Goal: Information Seeking & Learning: Learn about a topic

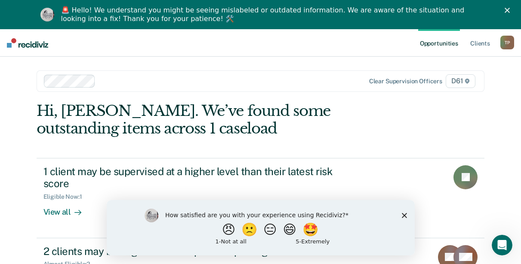
click at [403, 218] on div "How satisfied are you with your experience using Recidiviz? 😠 🙁 😑 😄 🤩 1 - Not a…" at bounding box center [260, 227] width 308 height 55
click at [403, 217] on icon "Close survey" at bounding box center [403, 215] width 5 height 5
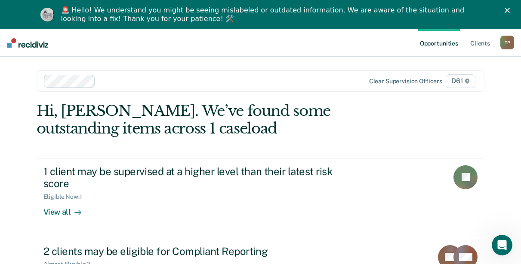
scroll to position [42, 0]
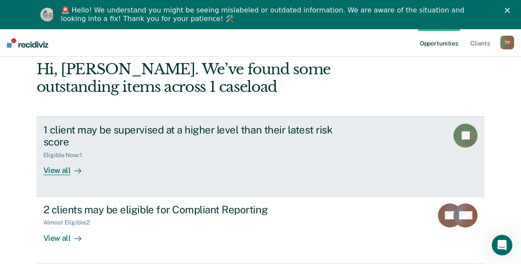
click at [55, 171] on div "View all" at bounding box center [67, 167] width 48 height 17
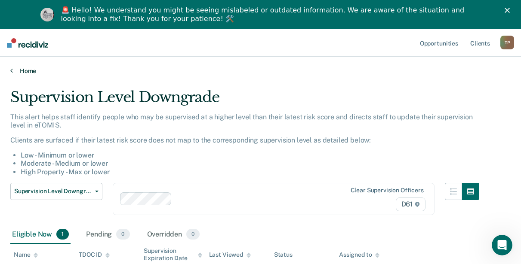
click at [10, 71] on icon at bounding box center [11, 70] width 3 height 7
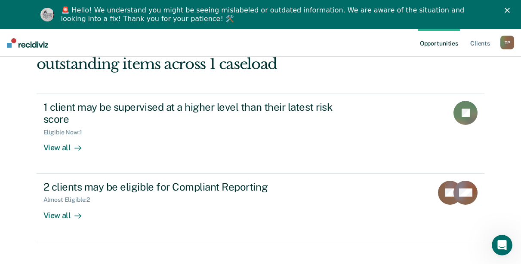
scroll to position [76, 0]
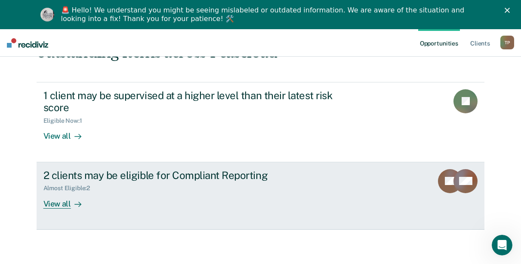
click at [61, 203] on div "View all" at bounding box center [67, 200] width 48 height 17
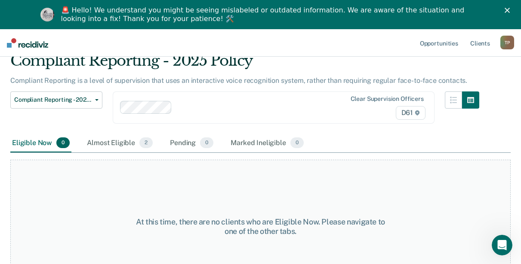
scroll to position [23, 0]
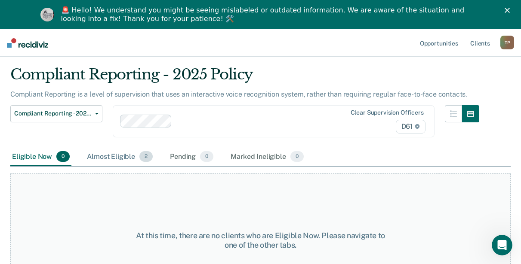
click at [124, 158] on div "Almost Eligible 2" at bounding box center [119, 157] width 69 height 19
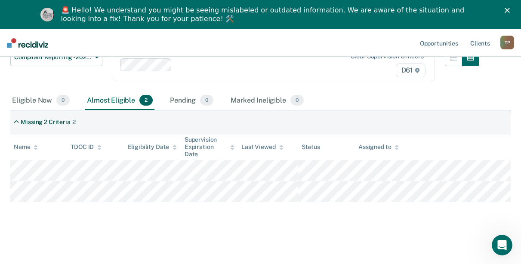
scroll to position [36, 0]
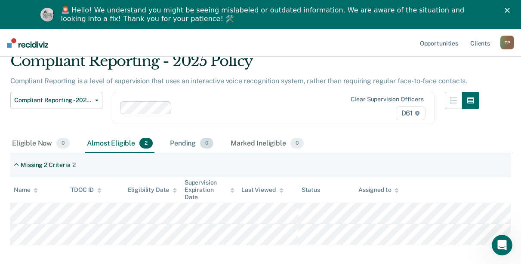
click at [192, 146] on div "Pending 0" at bounding box center [191, 144] width 47 height 19
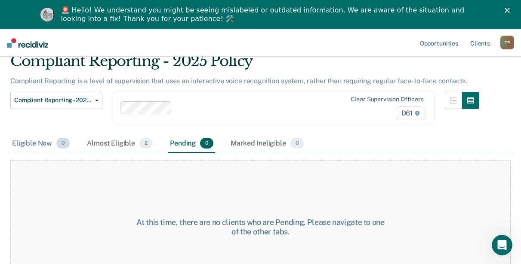
click at [42, 147] on div "Eligible Now 0" at bounding box center [40, 144] width 61 height 19
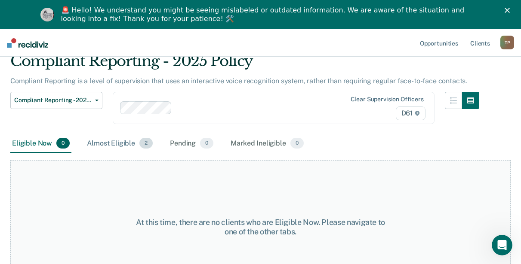
click at [109, 145] on div "Almost Eligible 2" at bounding box center [119, 144] width 69 height 19
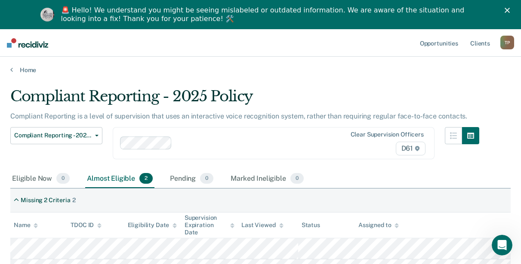
scroll to position [0, 0]
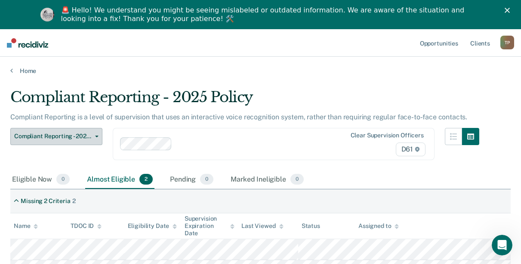
click at [76, 140] on span "Compliant Reporting - 2025 Policy" at bounding box center [52, 136] width 77 height 7
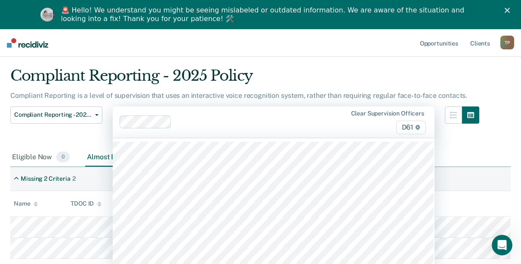
click at [272, 138] on div "43 results available. Use Up and Down to choose options, press Enter to select …" at bounding box center [274, 122] width 322 height 31
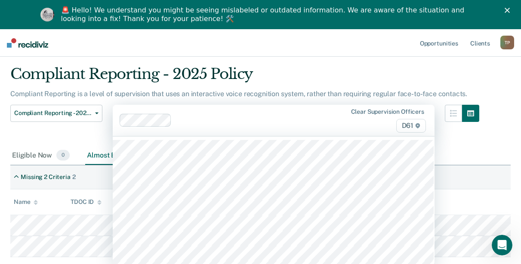
scroll to position [25, 0]
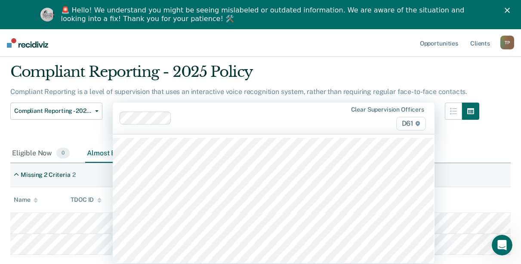
click at [472, 153] on div "Eligible Now 0 Almost Eligible 2 Pending 0 Marked Ineligible 0" at bounding box center [260, 153] width 500 height 19
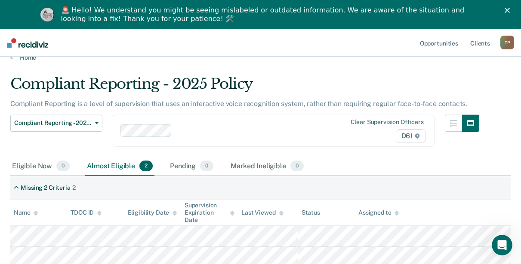
scroll to position [0, 0]
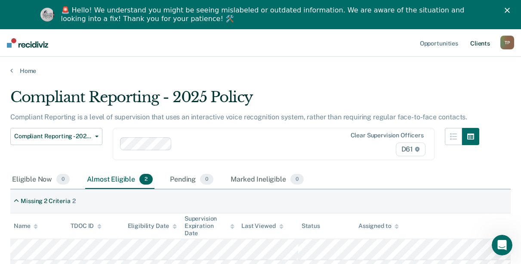
click at [484, 44] on link "Client s" at bounding box center [479, 43] width 23 height 28
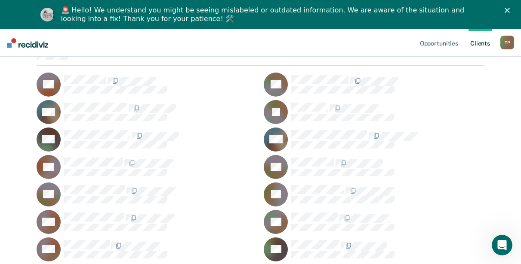
scroll to position [42, 0]
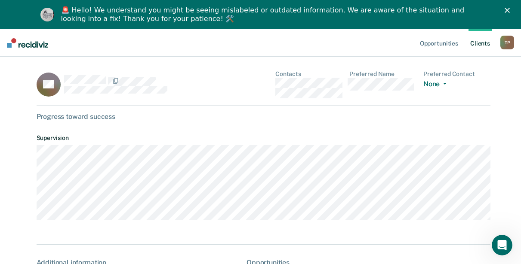
click at [358, 118] on div "Progress toward success" at bounding box center [263, 117] width 453 height 8
